Goal: Find specific page/section: Find specific page/section

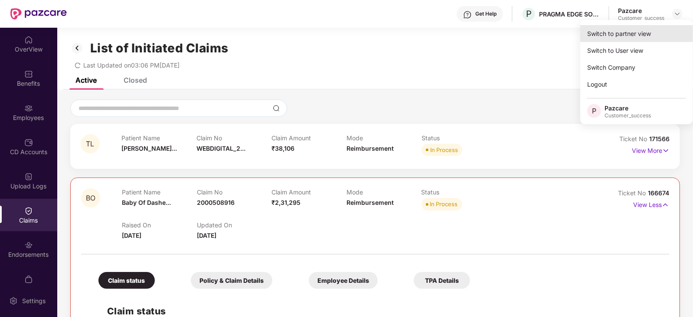
click at [646, 27] on div "Switch to partner view" at bounding box center [636, 33] width 113 height 17
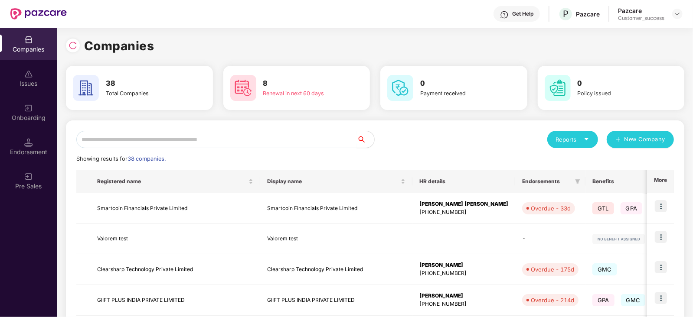
click at [312, 139] on input "text" at bounding box center [216, 139] width 281 height 17
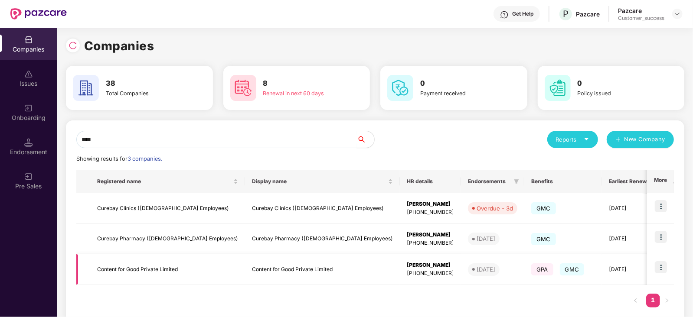
type input "****"
click at [660, 265] on img at bounding box center [661, 268] width 12 height 12
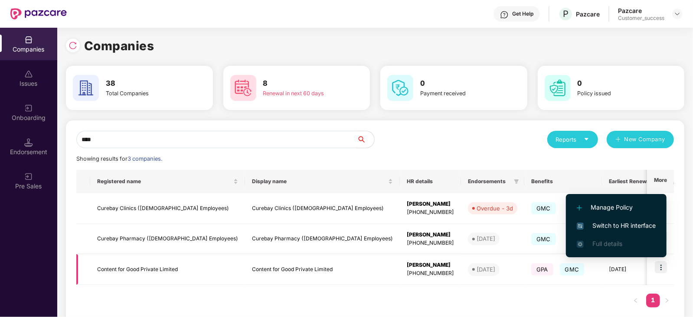
click at [660, 264] on img at bounding box center [661, 268] width 12 height 12
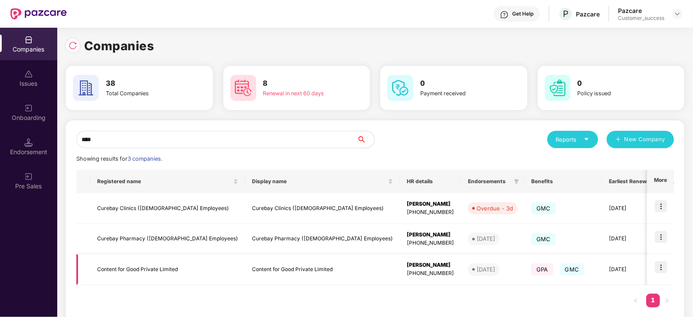
click at [659, 267] on img at bounding box center [661, 268] width 12 height 12
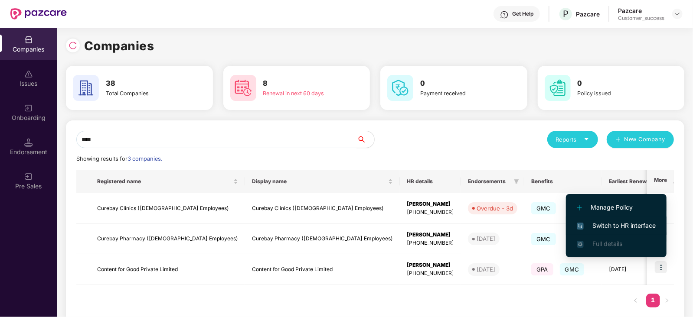
click at [603, 225] on span "Switch to HR interface" at bounding box center [616, 226] width 79 height 10
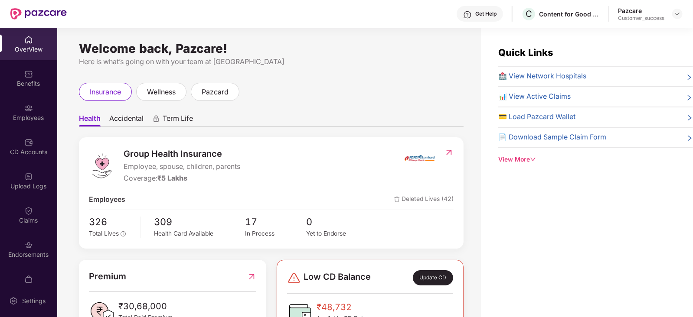
scroll to position [33, 0]
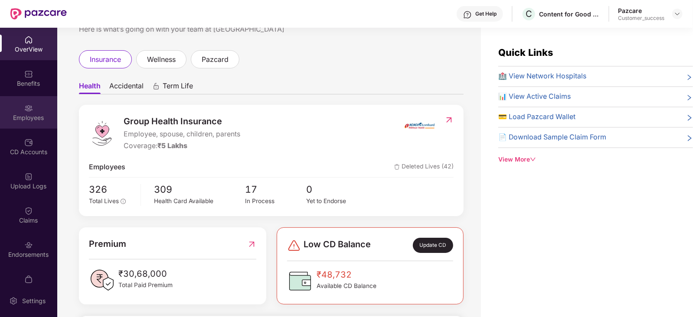
click at [3, 108] on div "Employees" at bounding box center [28, 112] width 57 height 33
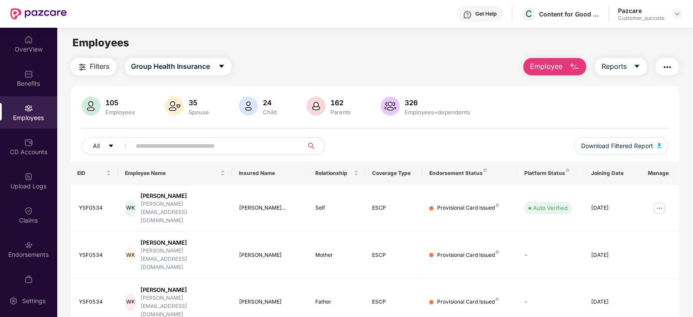
click at [170, 152] on input "text" at bounding box center [214, 146] width 156 height 13
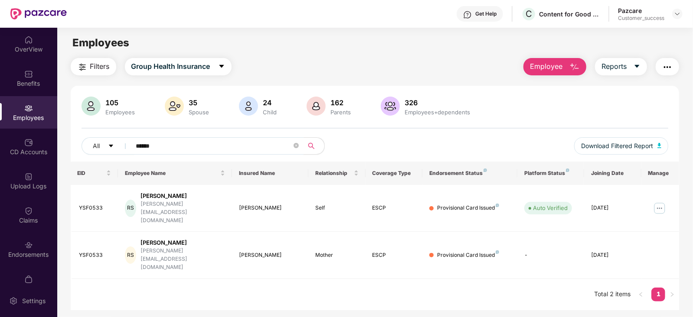
type input "******"
